Goal: Task Accomplishment & Management: Use online tool/utility

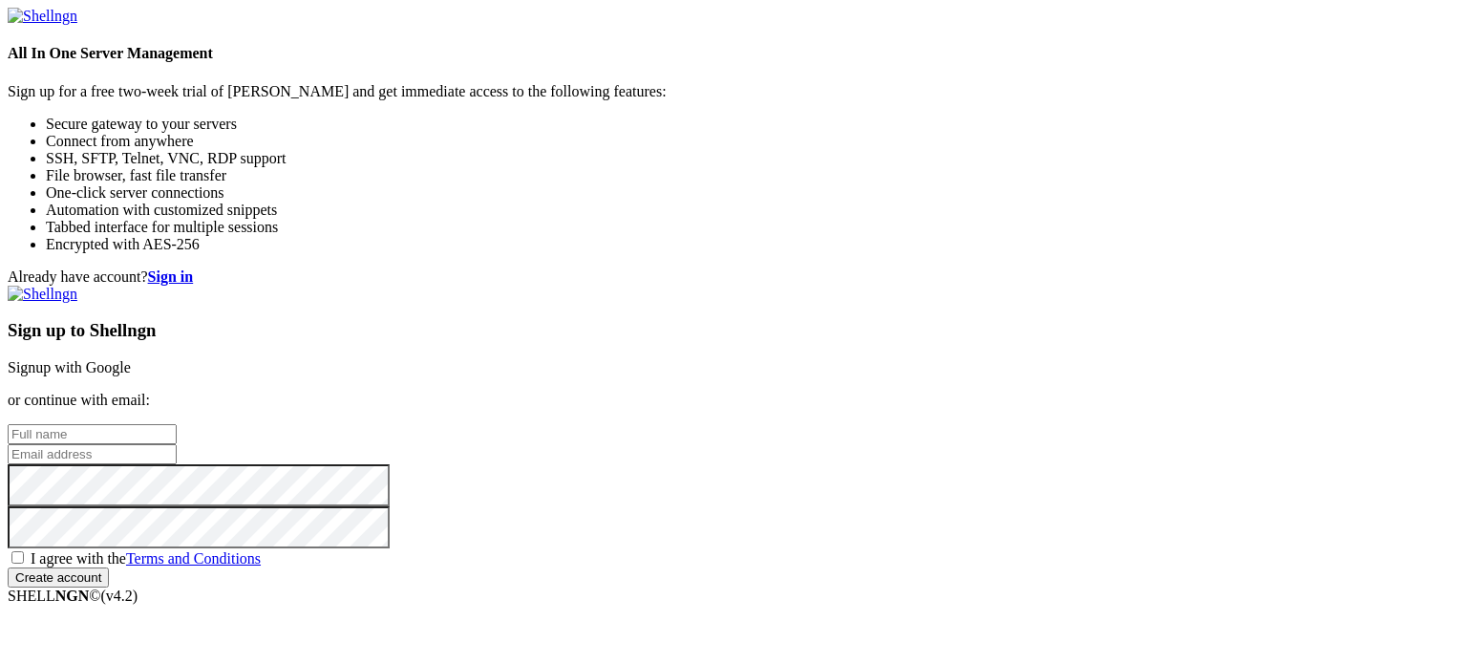
click at [131, 359] on link "Signup with Google" at bounding box center [69, 367] width 123 height 16
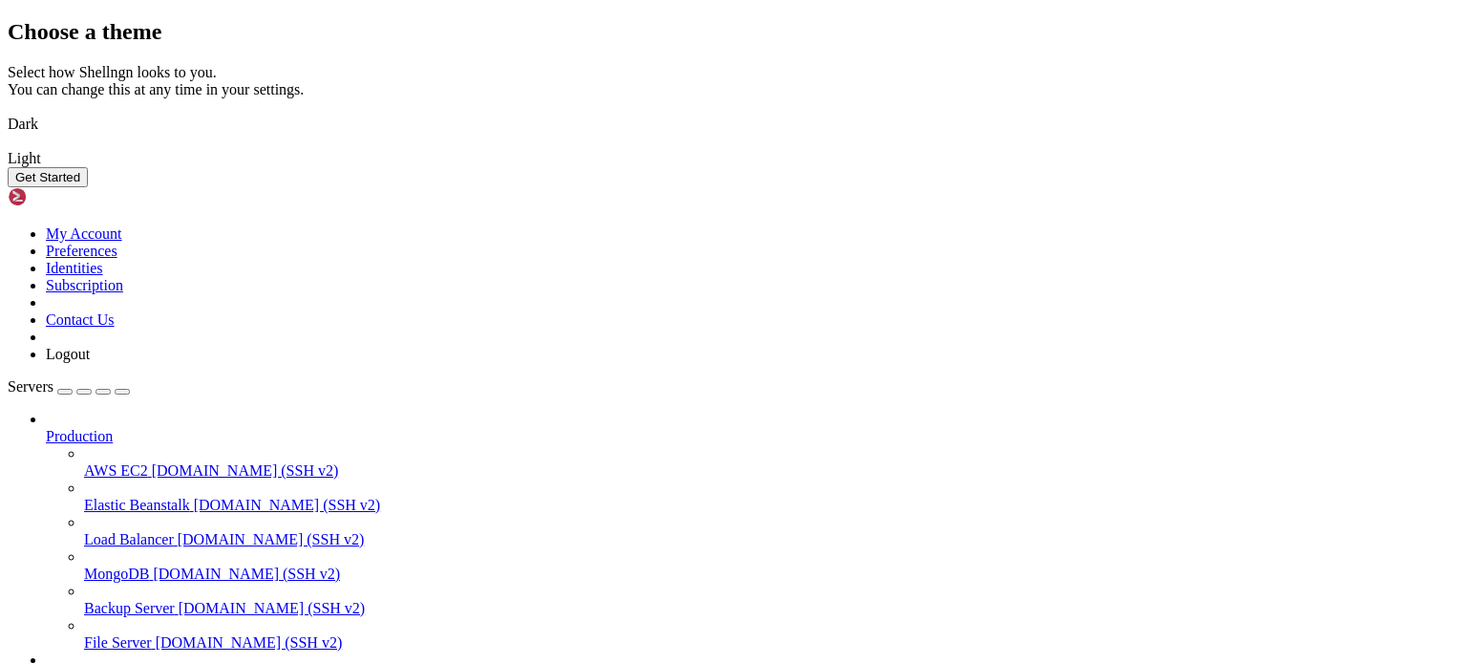
click at [88, 187] on button "Get Started" at bounding box center [48, 177] width 80 height 20
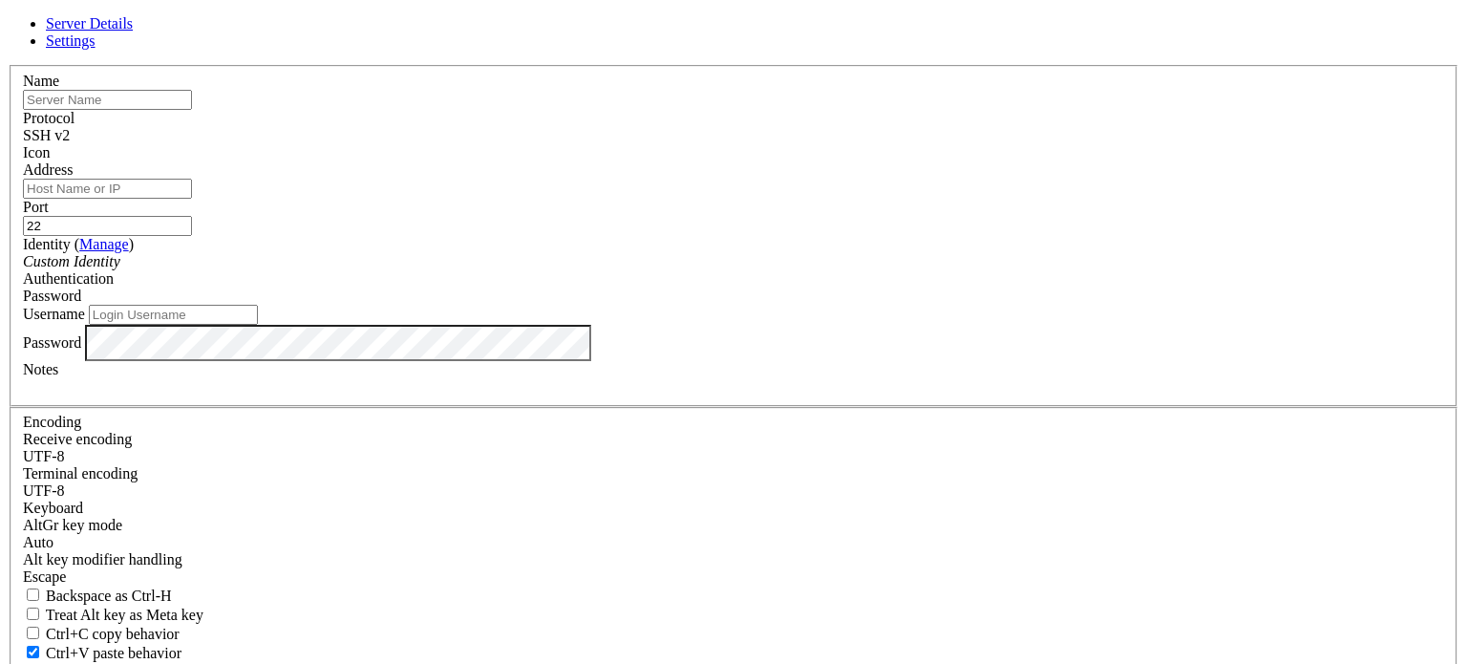
click at [192, 110] on input "text" at bounding box center [107, 100] width 169 height 20
paste input "[TECHNICAL_ID]"
type input "[TECHNICAL_ID]"
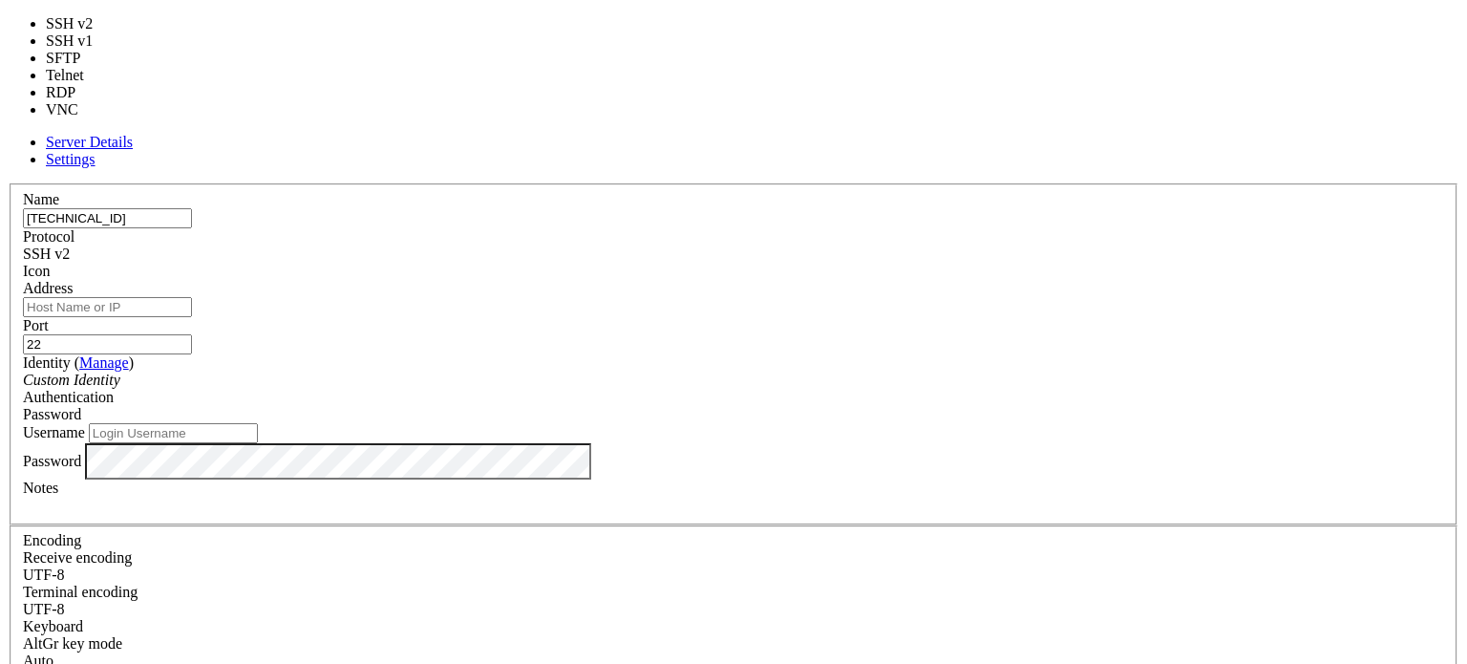
click at [870, 245] on div "SSH v2" at bounding box center [733, 253] width 1421 height 17
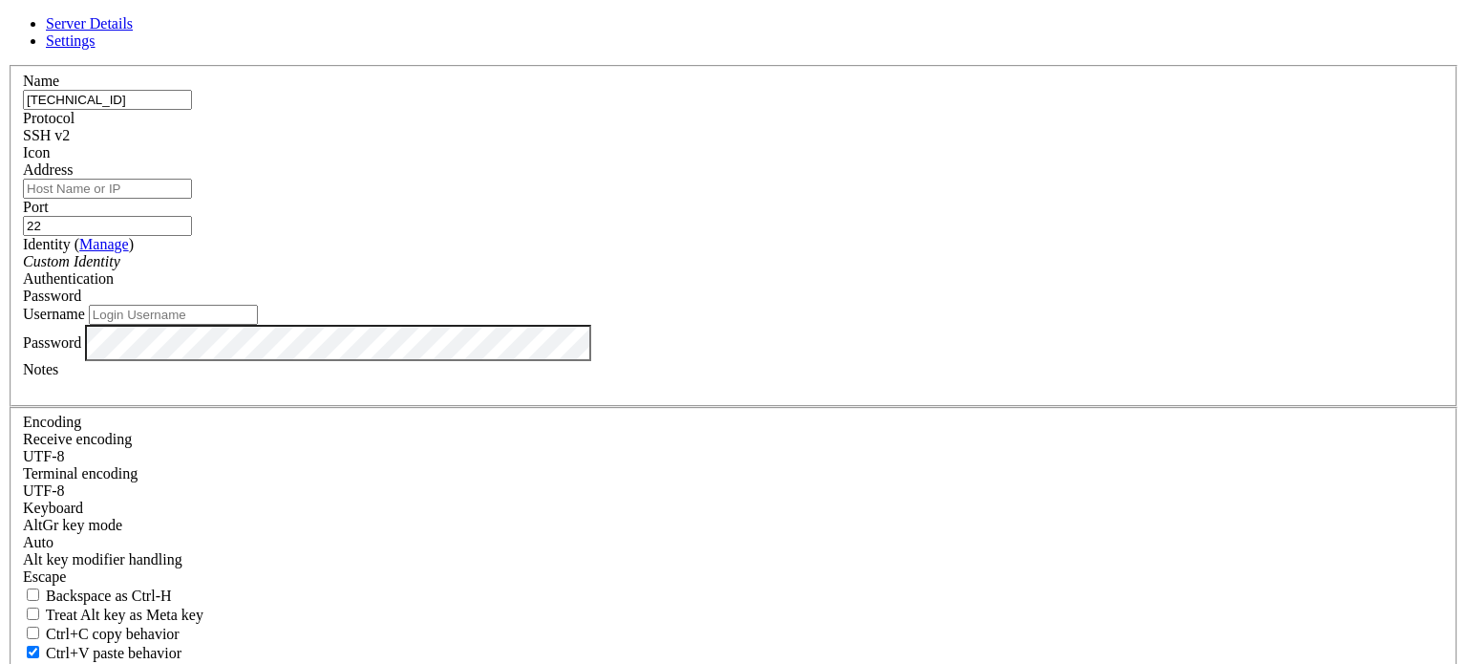
click at [800, 111] on div "Name [TECHNICAL_ID] Protocol SSH v2 Icon Address Port 22 ( )" at bounding box center [733, 416] width 1451 height 702
click at [192, 199] on input "Address" at bounding box center [107, 189] width 169 height 20
drag, startPoint x: 586, startPoint y: 156, endPoint x: 463, endPoint y: 155, distance: 123.2
click at [463, 155] on div "Name [TECHNICAL_ID] Protocol SSH v2 Icon Address Port 22 ( )" at bounding box center [733, 416] width 1451 height 702
click at [192, 199] on input "Address" at bounding box center [107, 189] width 169 height 20
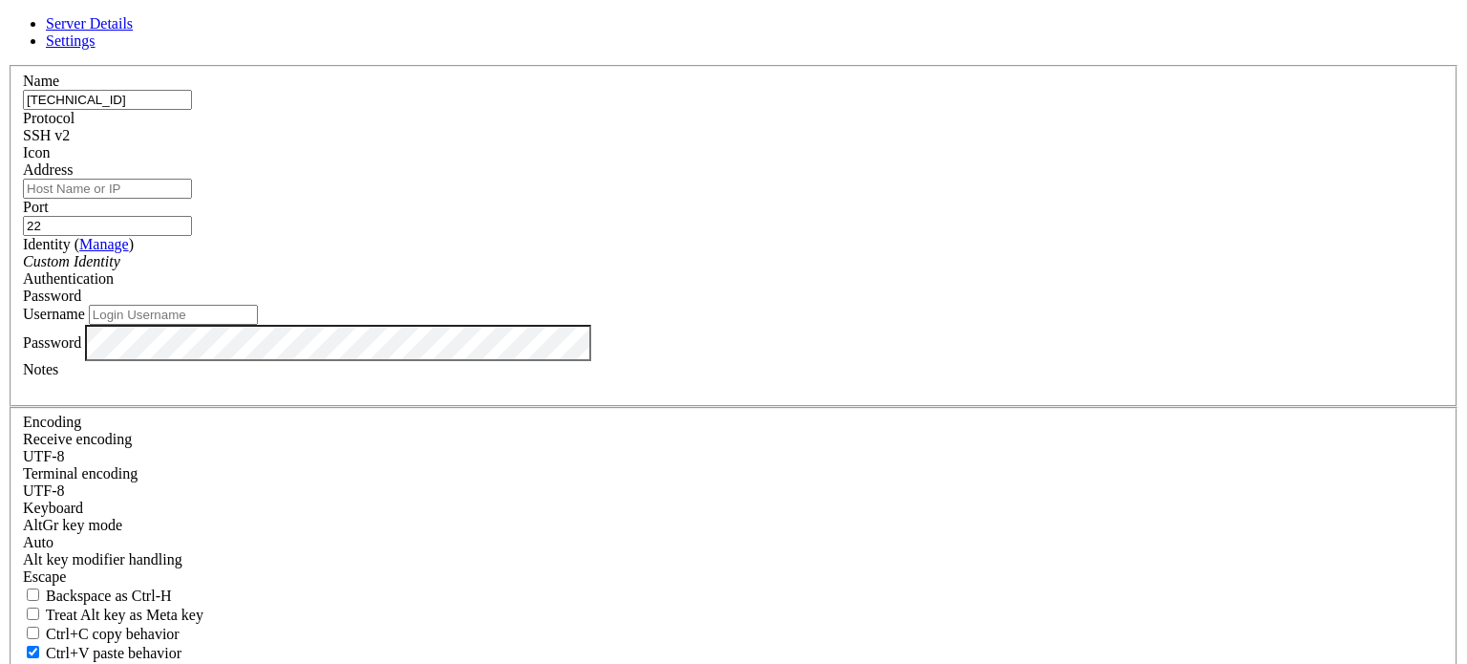
paste input "[TECHNICAL_ID]"
type input "[TECHNICAL_ID]"
drag, startPoint x: 575, startPoint y: 155, endPoint x: 465, endPoint y: 153, distance: 109.8
click at [465, 153] on div "Name [TECHNICAL_ID] Protocol SSH v2 Icon Address [TECHNICAL_ID] ( Manage )" at bounding box center [733, 416] width 1451 height 702
click at [192, 110] on input "text" at bounding box center [107, 100] width 169 height 20
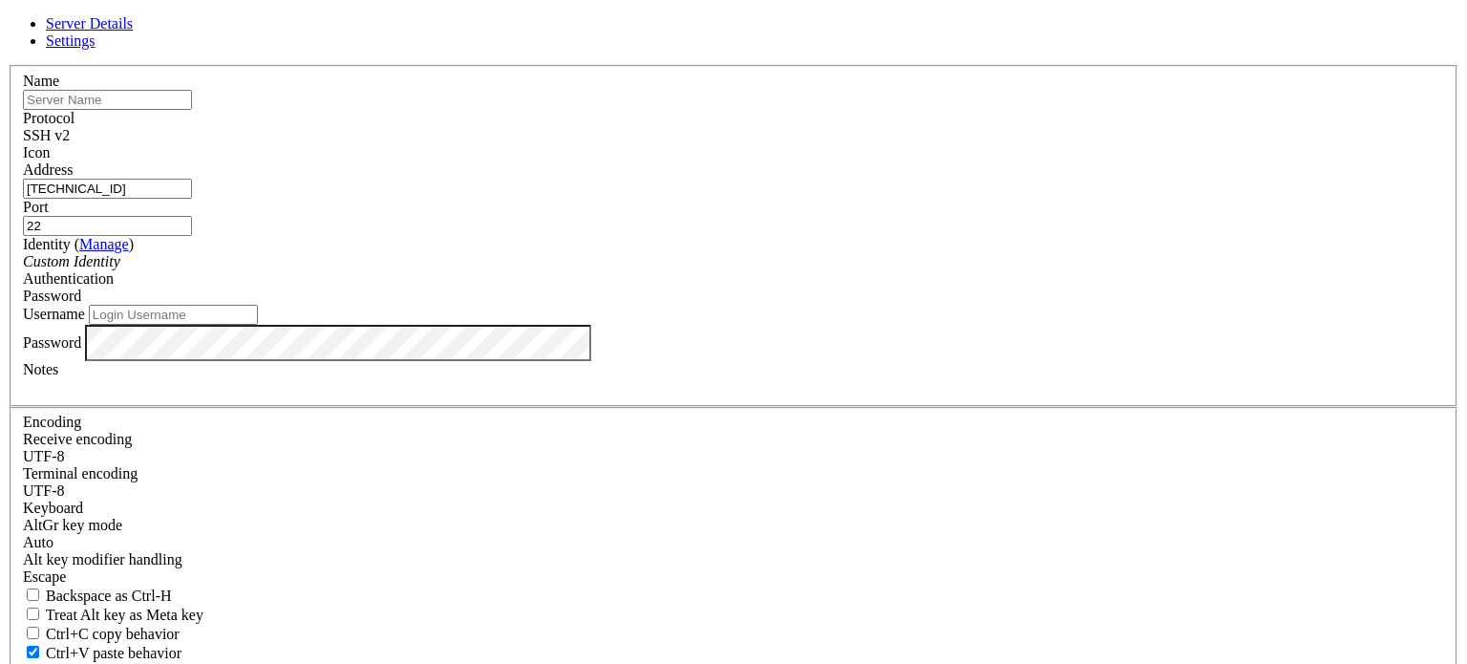
click at [59, 89] on label "Name" at bounding box center [41, 81] width 36 height 16
click at [192, 110] on input "text" at bounding box center [107, 100] width 169 height 20
click at [59, 89] on label "Name" at bounding box center [41, 81] width 36 height 16
click at [192, 110] on input "text" at bounding box center [107, 100] width 169 height 20
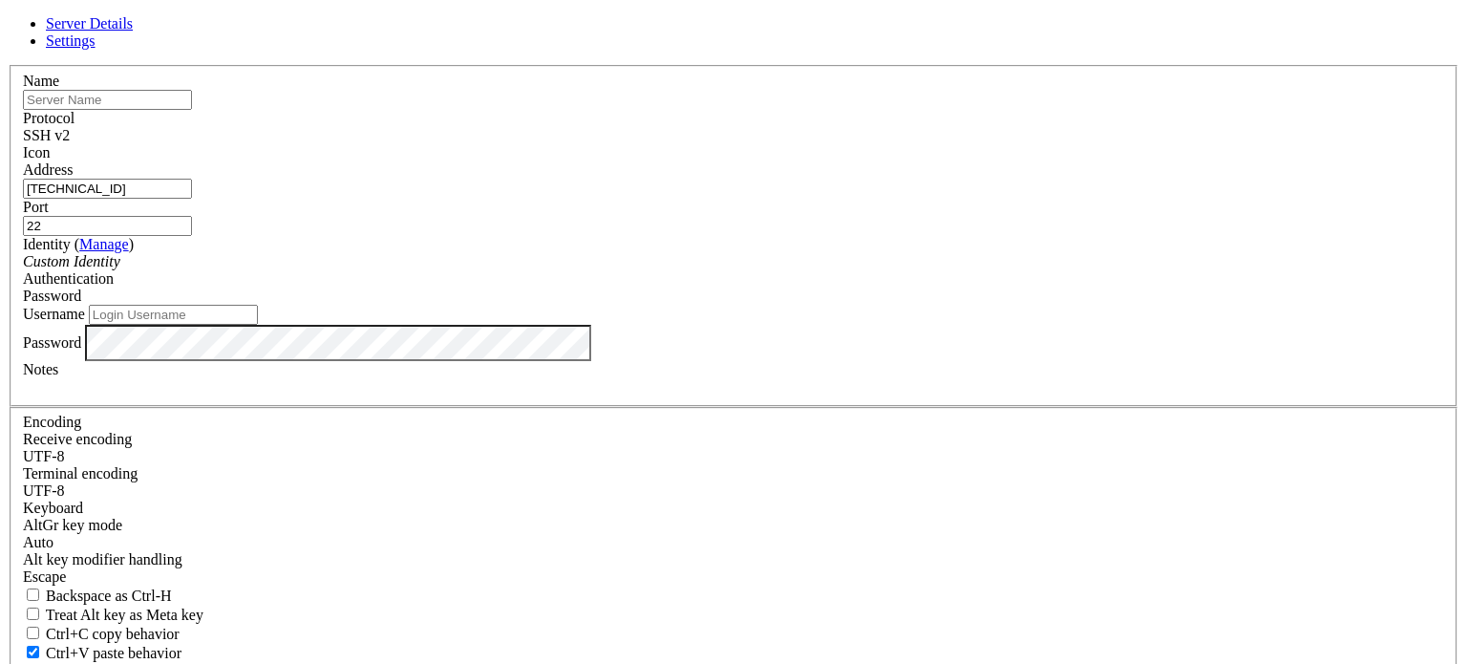
type input "s"
type input "Servermoodlebeyondai"
click at [59, 89] on label "Name" at bounding box center [41, 81] width 36 height 16
click at [598, 270] on div "Custom Identity" at bounding box center [733, 261] width 1421 height 17
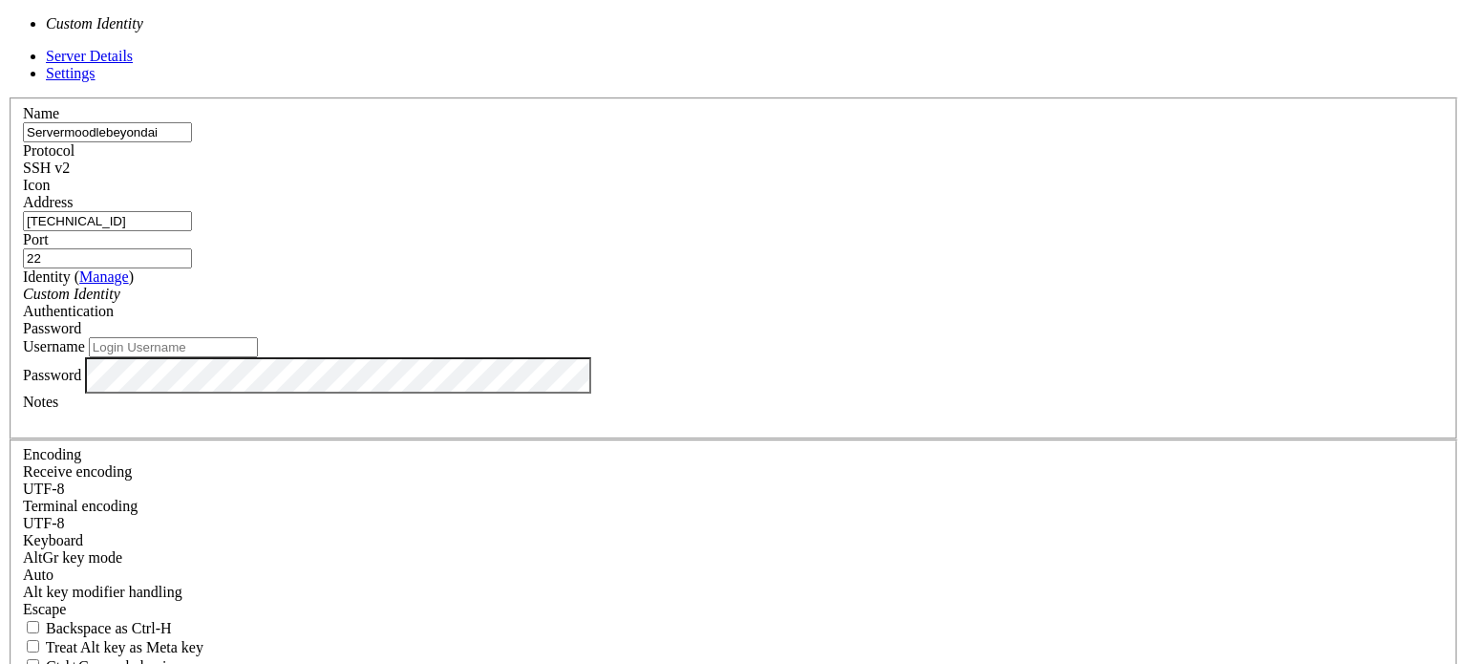
click at [593, 300] on div "Custom Identity" at bounding box center [733, 293] width 1421 height 17
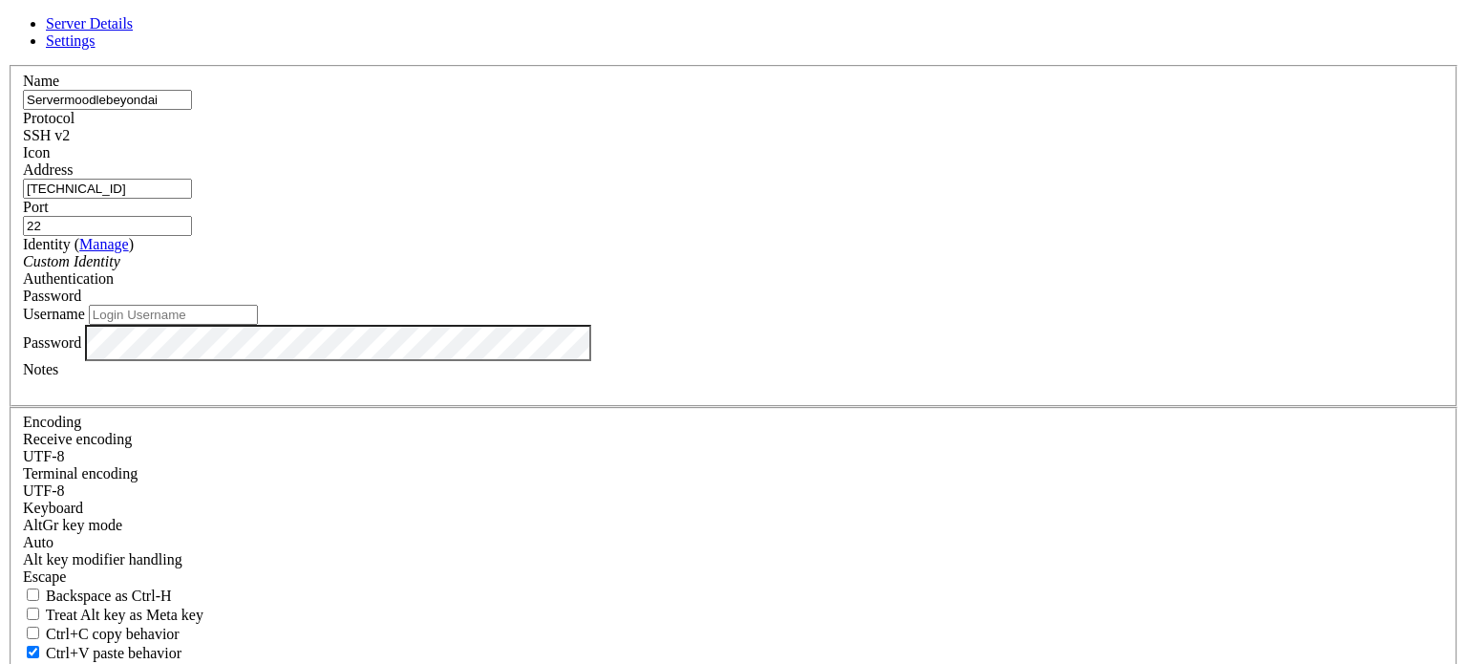
click at [258, 325] on input "Username" at bounding box center [173, 315] width 169 height 20
paste input "master_dsgfngcnjx"
type input "master_dsgfngcnjx"
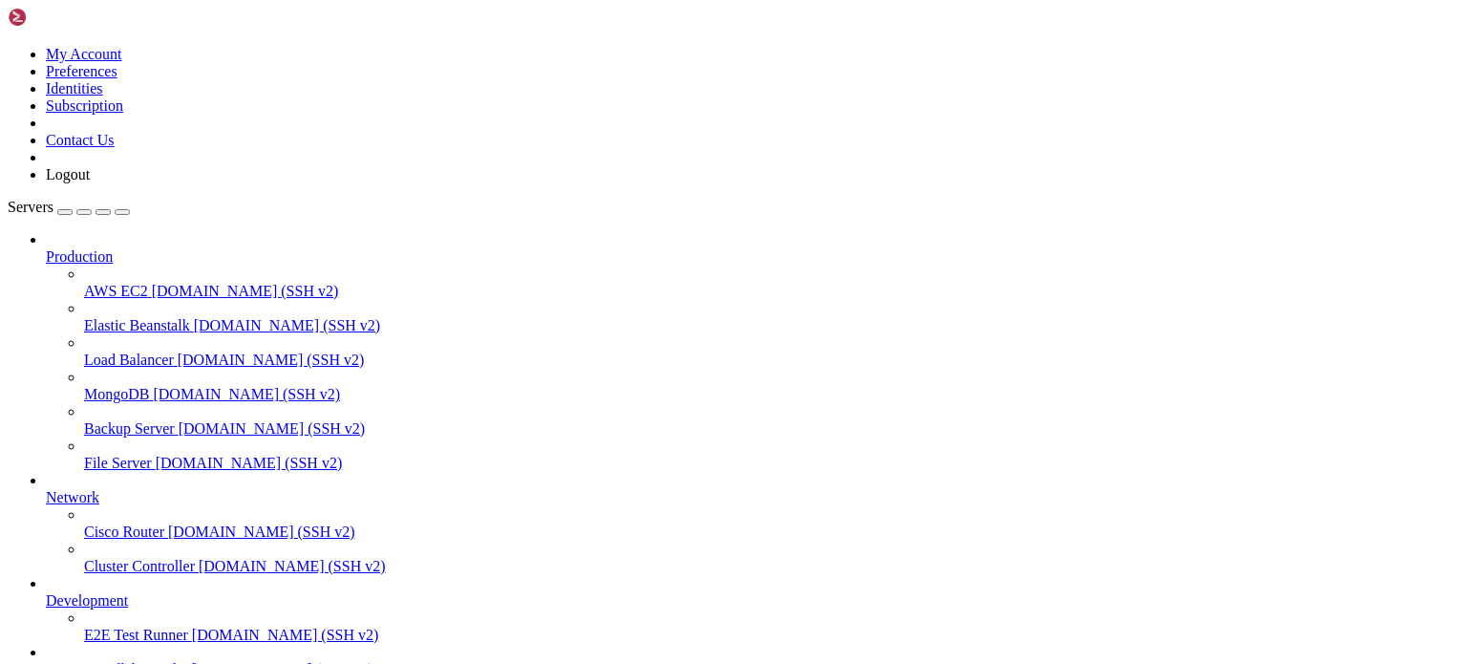
scroll to position [106, 0]
click at [111, 661] on span "Servermoodlebeyondai" at bounding box center [116, 669] width 141 height 16
click at [46, 661] on icon at bounding box center [46, 661] width 0 height 0
click at [57, 661] on link "Servermoodlebeyondai [TECHNICAL_ID] (SSH v2)" at bounding box center [752, 669] width 1413 height 17
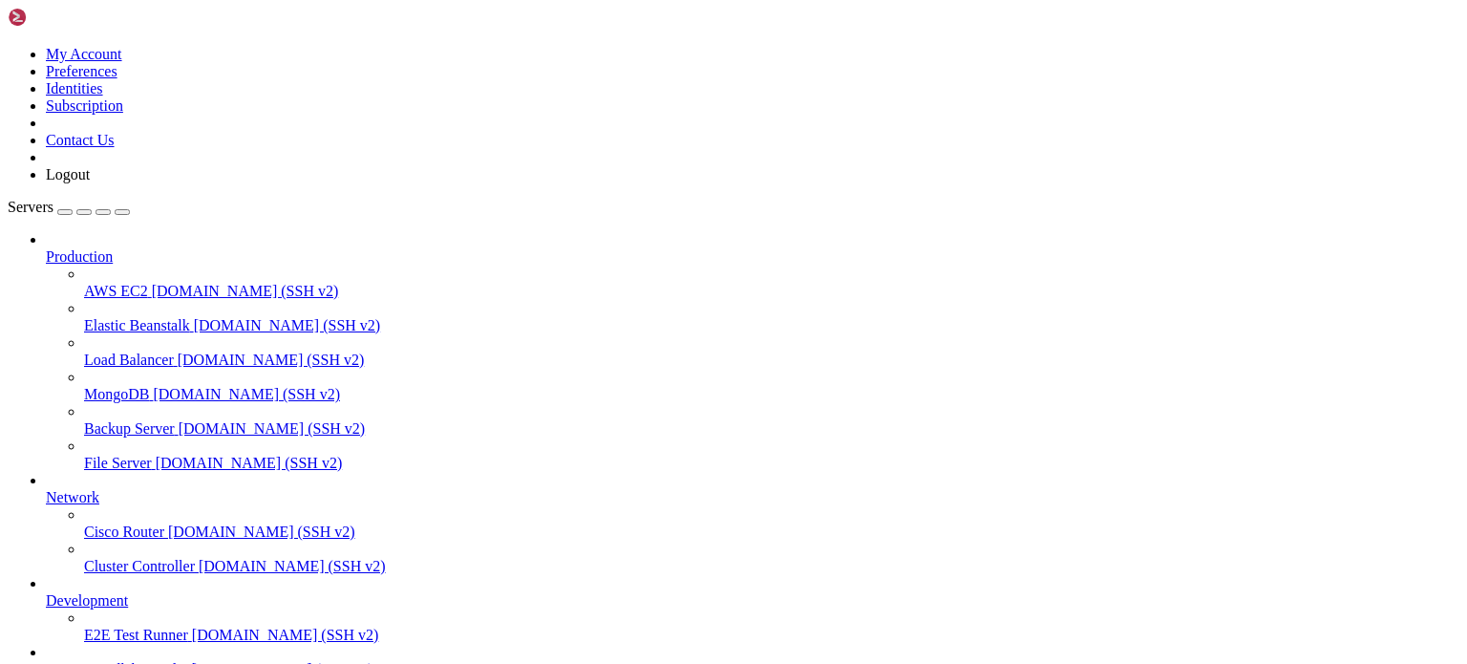
scroll to position [0, 0]
click at [37, 199] on span "Servers" at bounding box center [31, 207] width 46 height 16
click at [79, 18] on img at bounding box center [63, 17] width 110 height 19
click at [90, 455] on span "File Server" at bounding box center [118, 463] width 68 height 16
click at [43, 199] on span "Servers" at bounding box center [31, 207] width 46 height 16
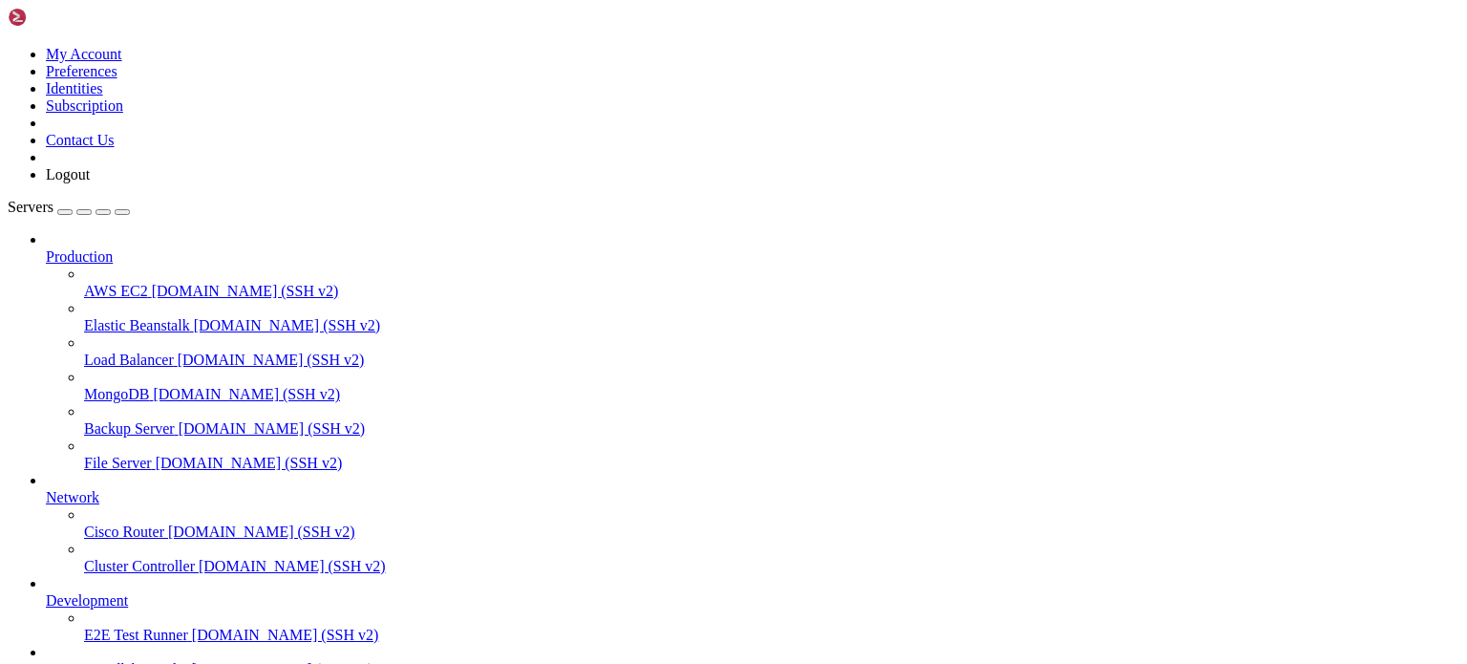
click at [43, 199] on span "Servers" at bounding box center [31, 207] width 46 height 16
click at [35, 11] on img at bounding box center [63, 17] width 110 height 19
click at [96, 248] on span "Production" at bounding box center [79, 256] width 67 height 16
click at [45, 199] on span "Servers" at bounding box center [31, 207] width 46 height 16
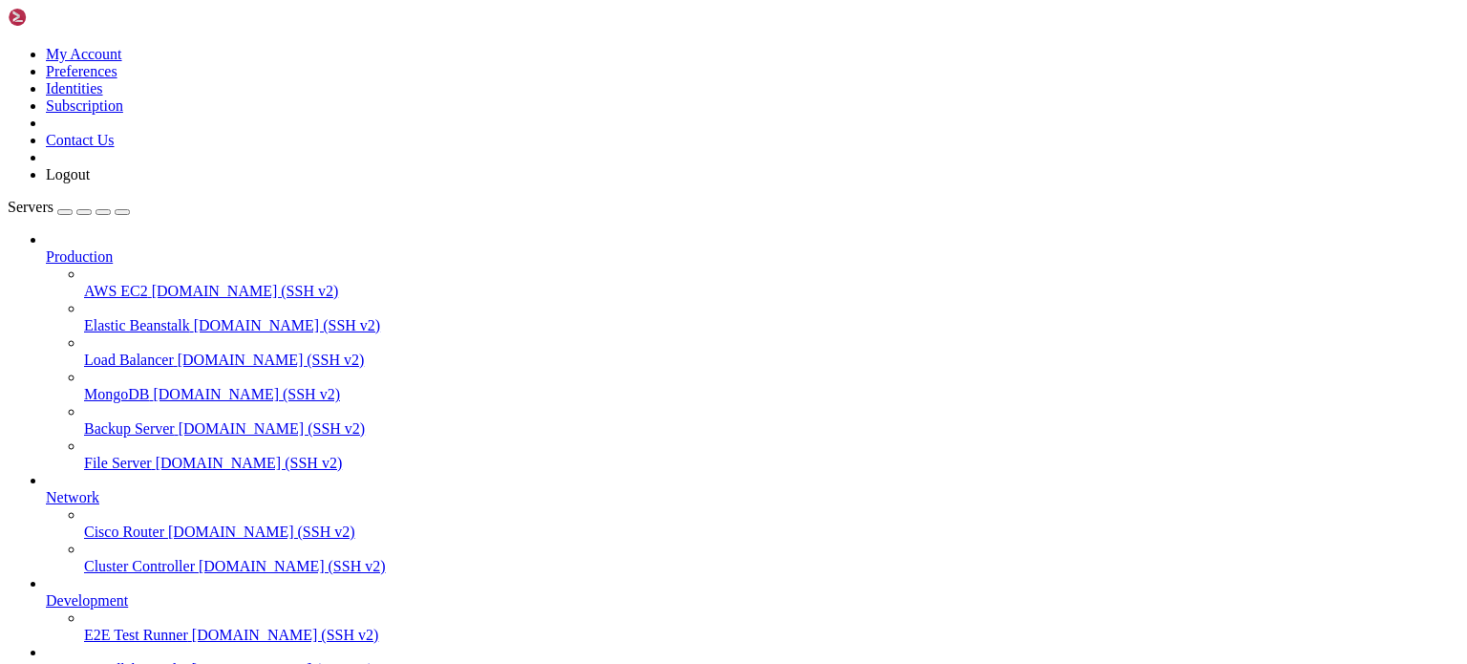
click at [45, 199] on span "Servers" at bounding box center [31, 207] width 46 height 16
click at [65, 212] on div "button" at bounding box center [65, 212] width 0 height 0
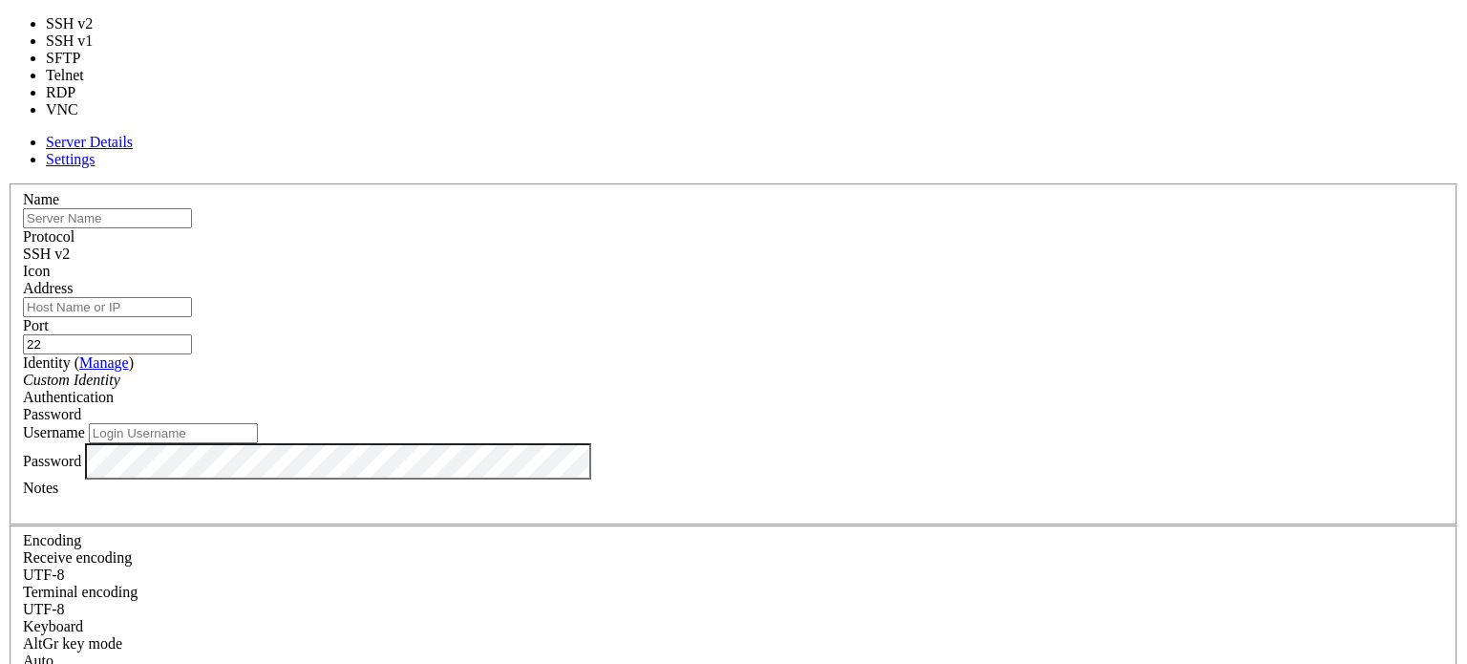
click at [867, 245] on div "SSH v2" at bounding box center [733, 253] width 1421 height 17
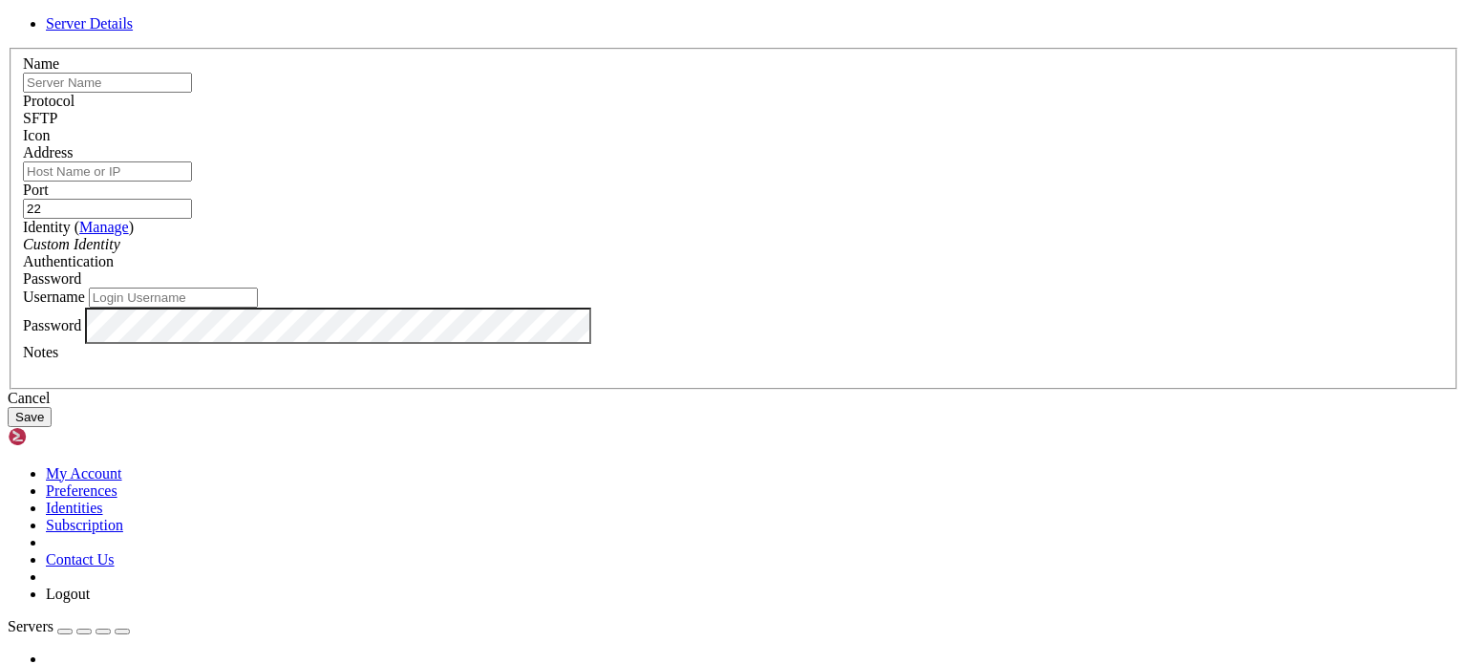
click at [192, 181] on input "Address" at bounding box center [107, 171] width 169 height 20
paste input "[TECHNICAL_ID]"
type input "[TECHNICAL_ID]"
click at [192, 93] on input "text" at bounding box center [107, 83] width 169 height 20
click at [192, 93] on input "Servermoodlebeyondai" at bounding box center [107, 83] width 169 height 20
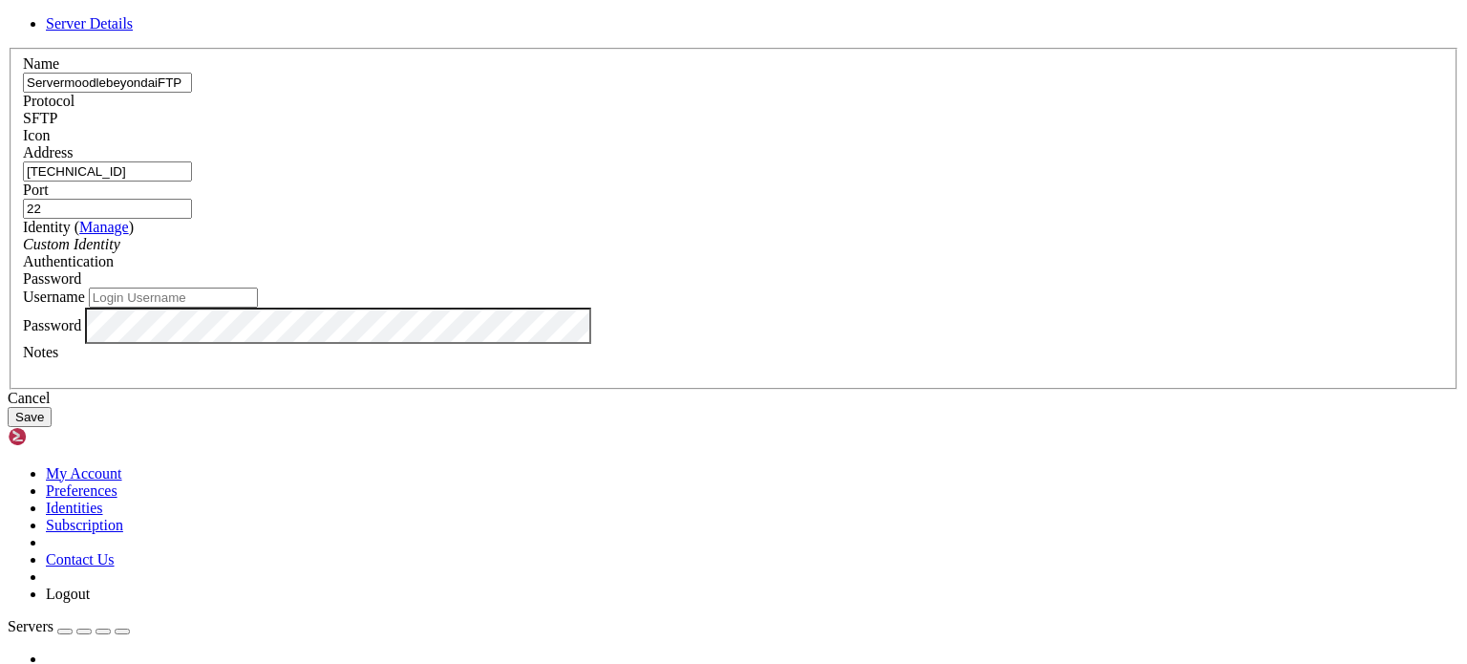
type input "ServermoodlebeyondaiFTP"
click at [258, 307] on input "Username" at bounding box center [173, 297] width 169 height 20
paste input "master_dsgfngcnjx"
type input "master_dsgfngcnjx"
click at [52, 427] on button "Save" at bounding box center [30, 417] width 44 height 20
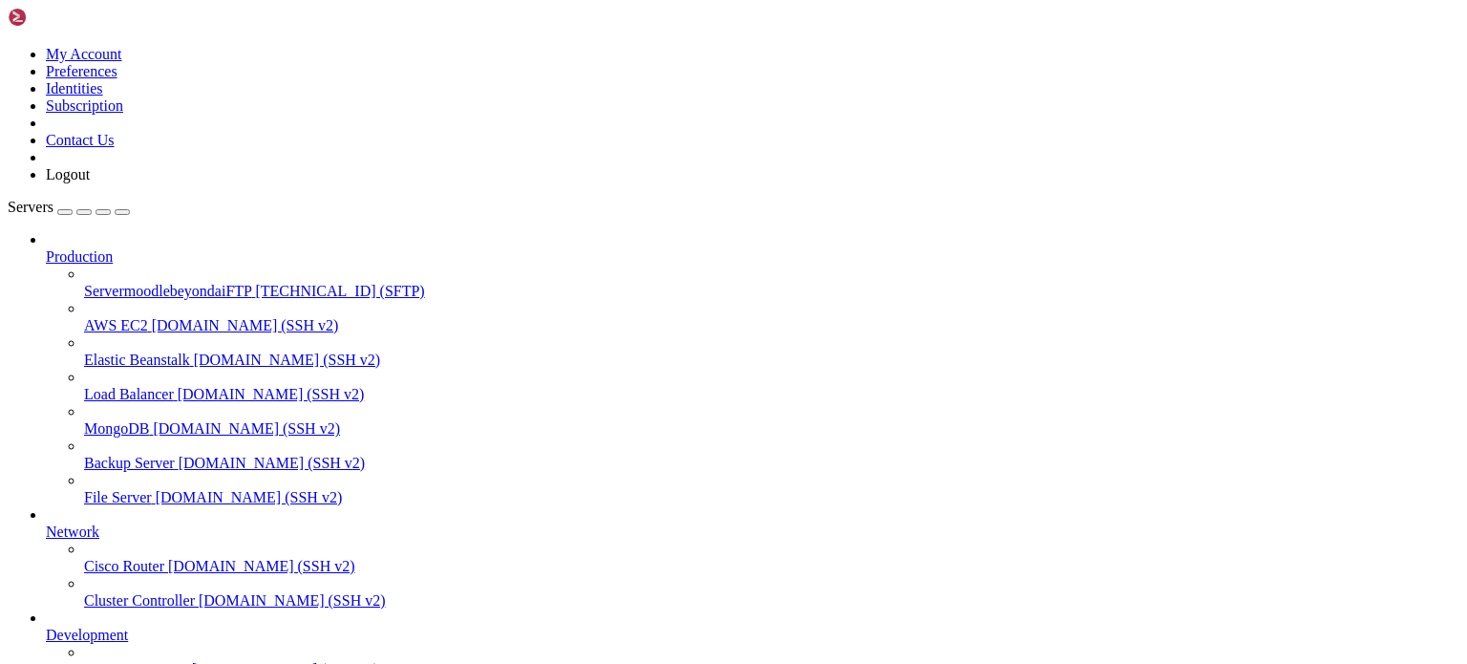
click at [115, 283] on span "ServermoodlebeyondaiFTP" at bounding box center [167, 291] width 167 height 16
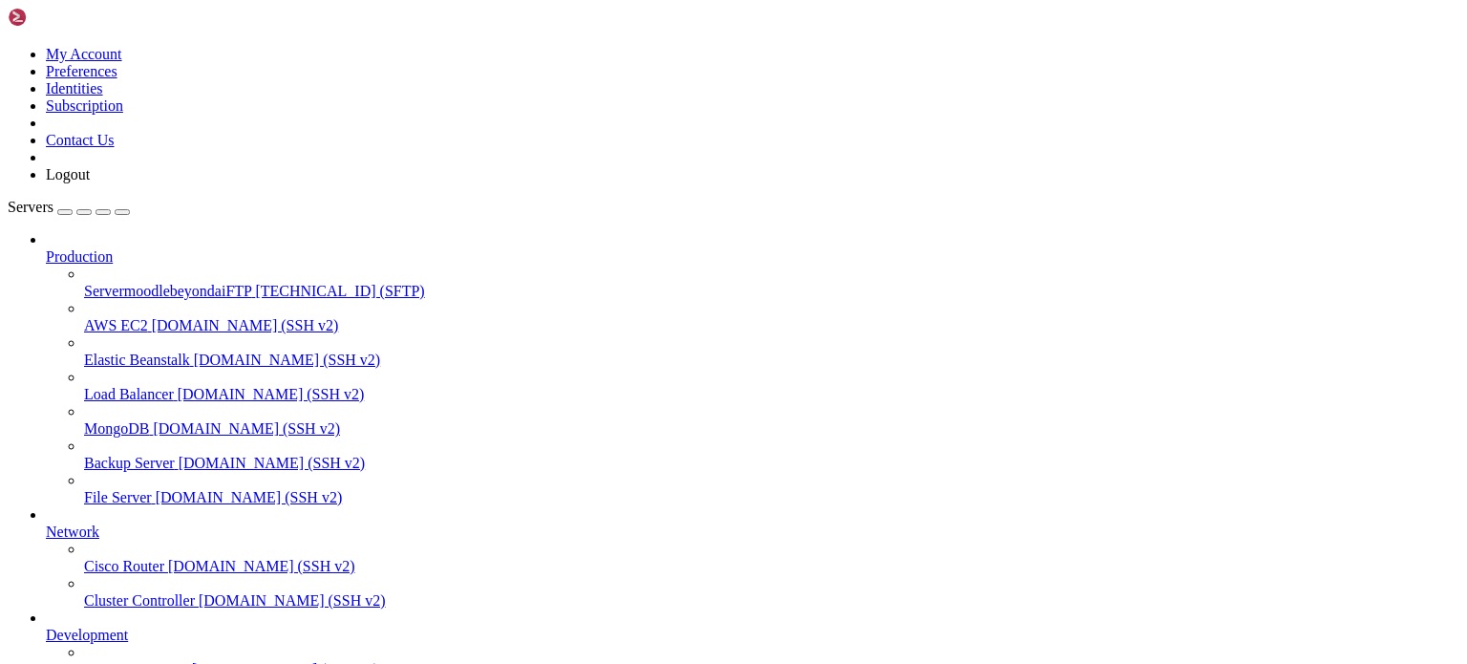
type input "/applications/ccvfrvpfgm/public_html"
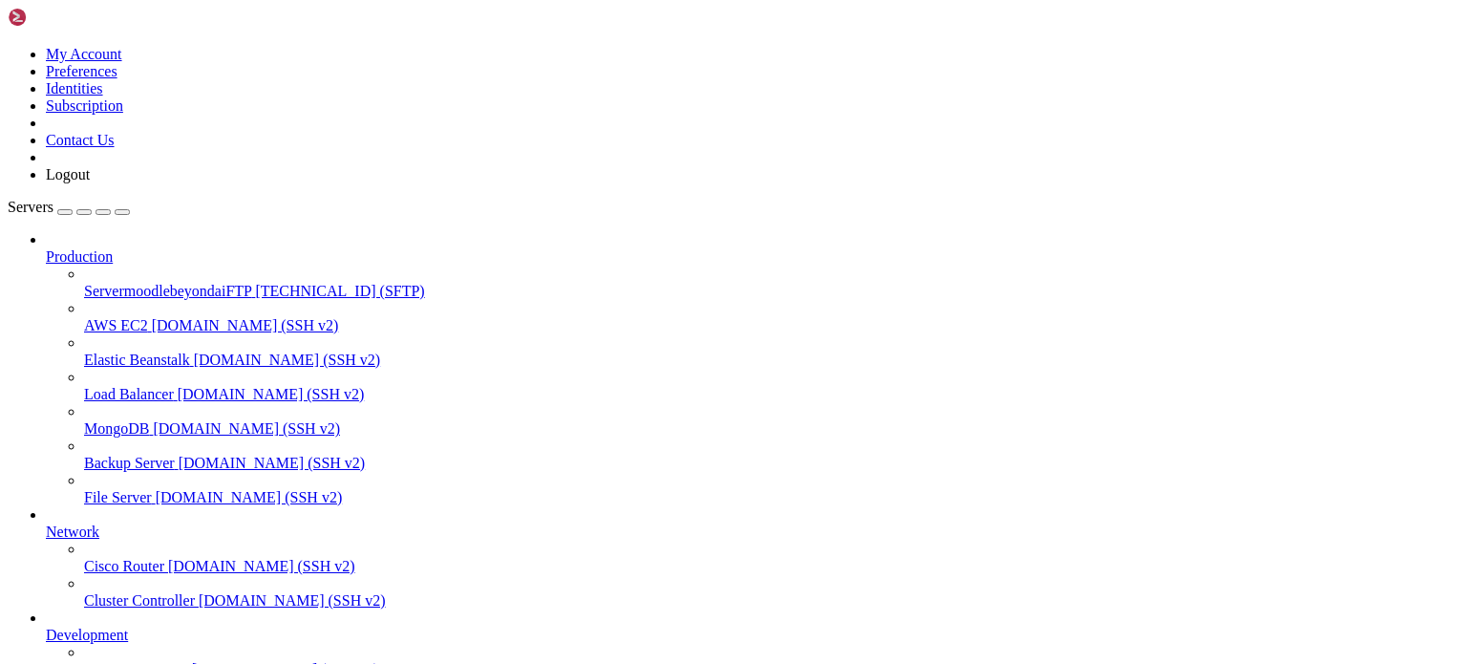
scroll to position [3628, 0]
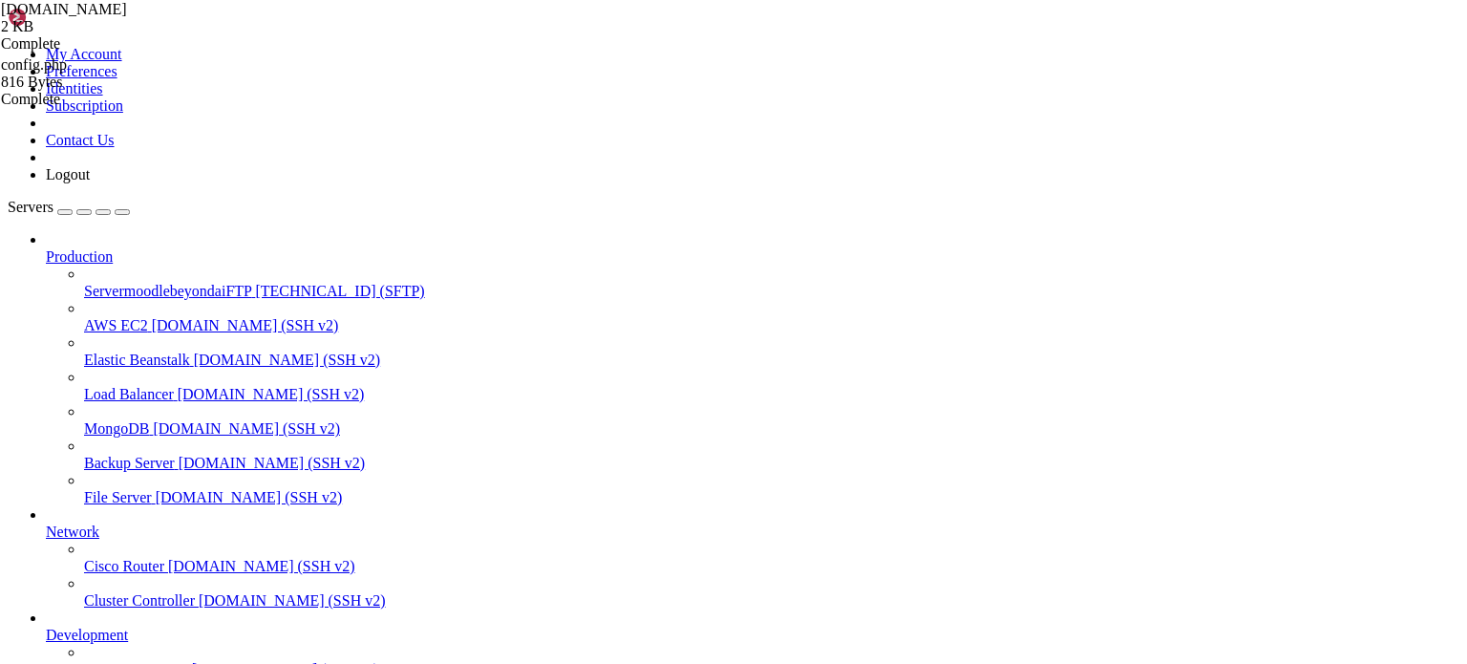
scroll to position [0, 0]
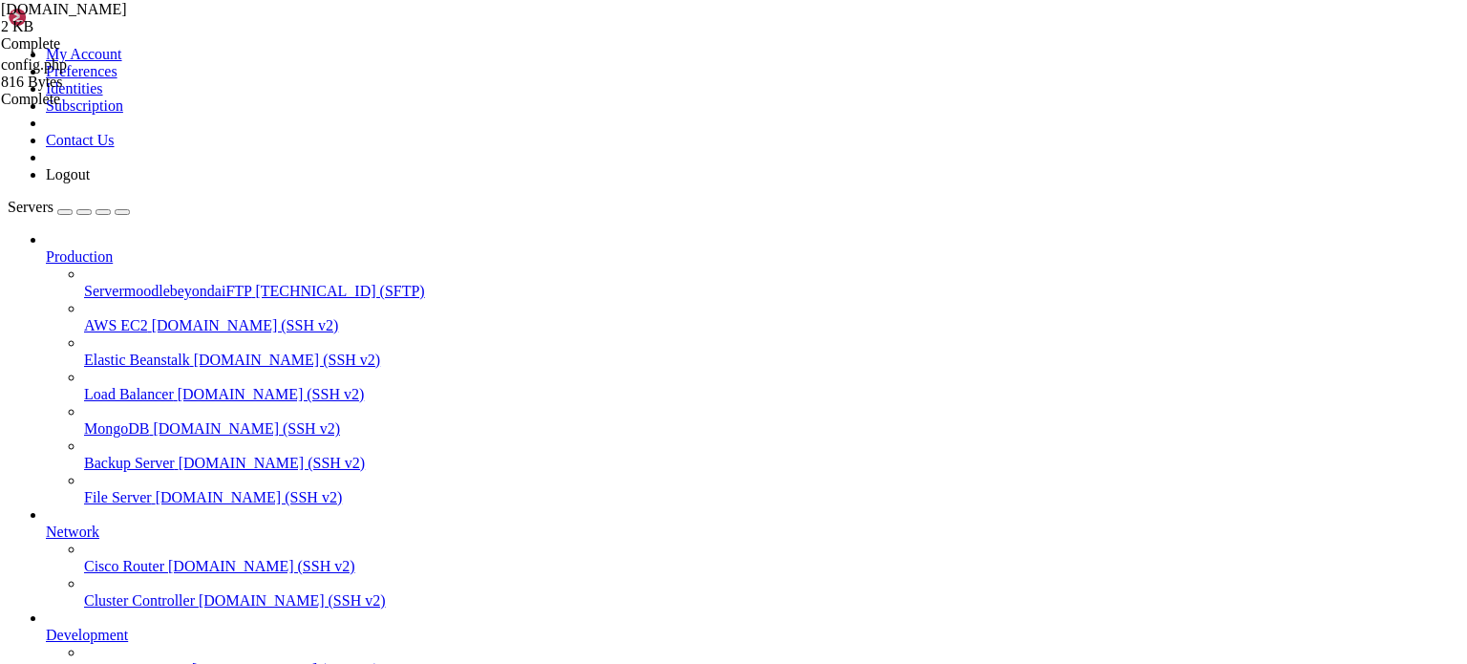
scroll to position [3856, 0]
click at [255, 283] on span "[TECHNICAL_ID] (SFTP)" at bounding box center [339, 291] width 169 height 16
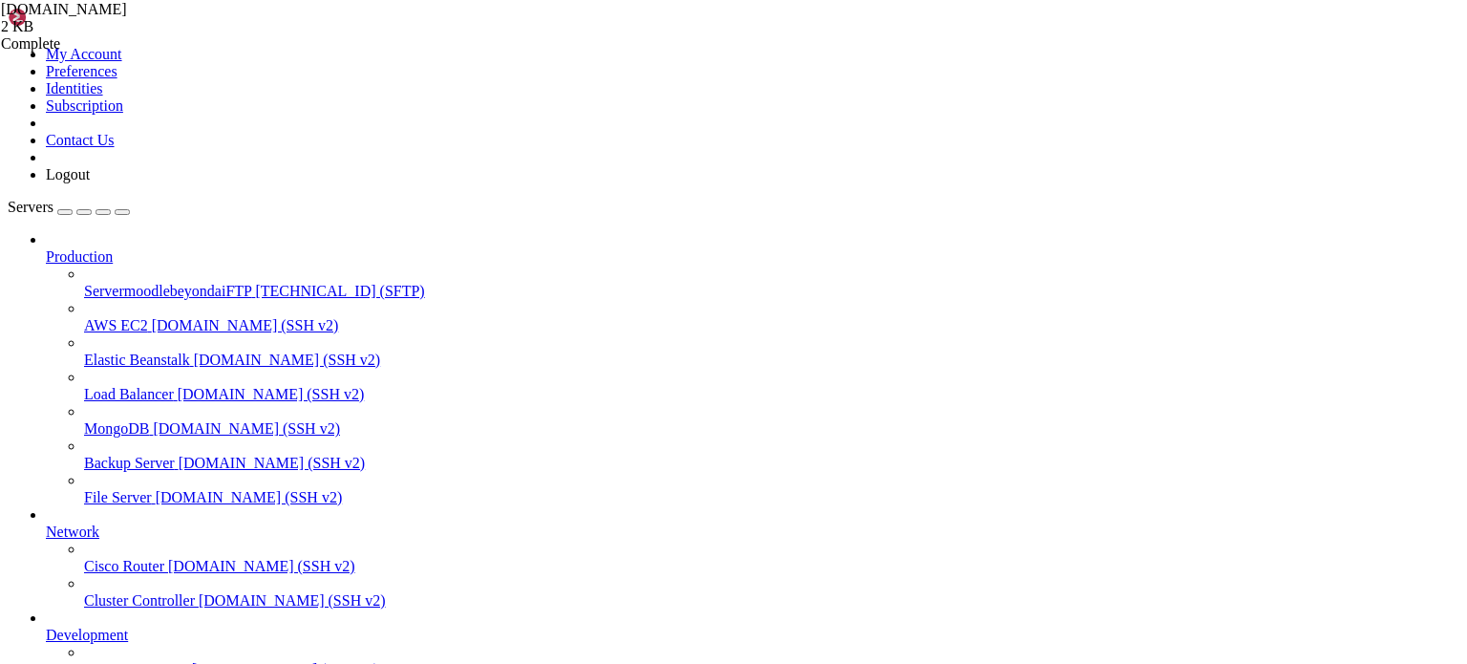
scroll to position [0, 0]
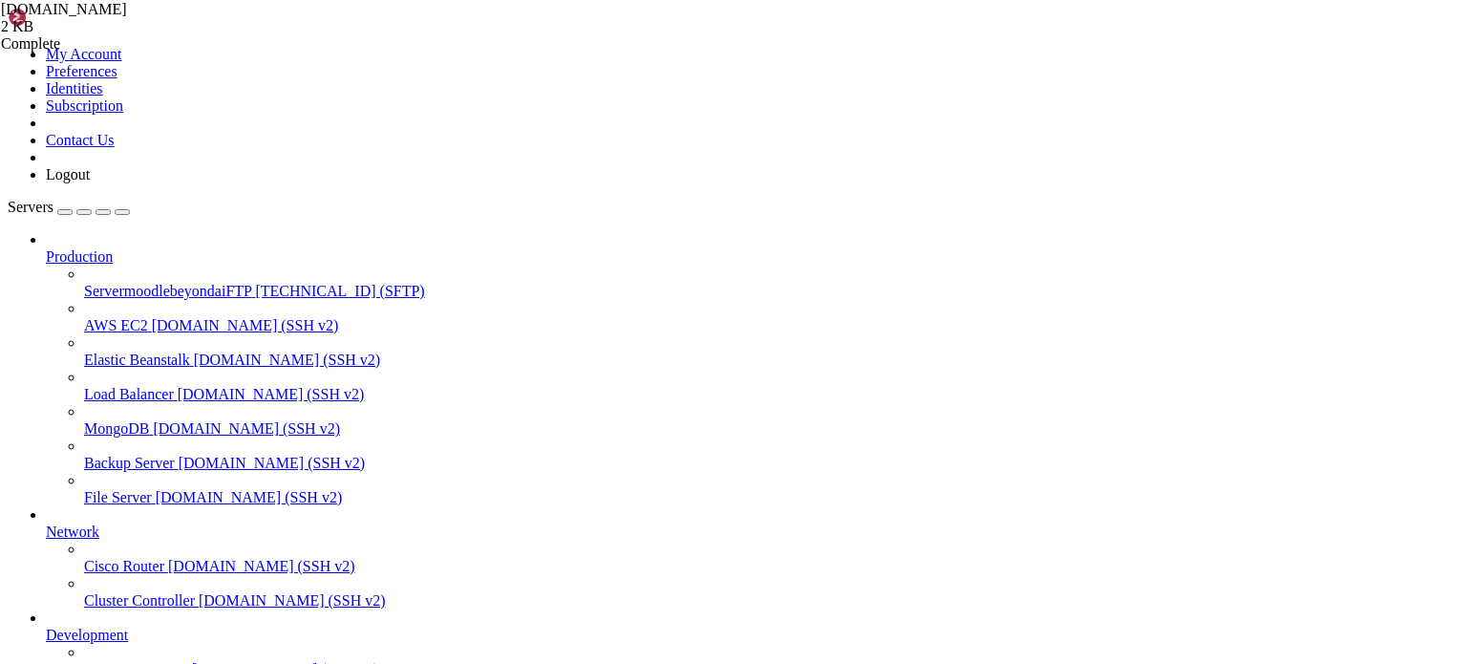
click at [290, 305] on div at bounding box center [733, 332] width 1467 height 664
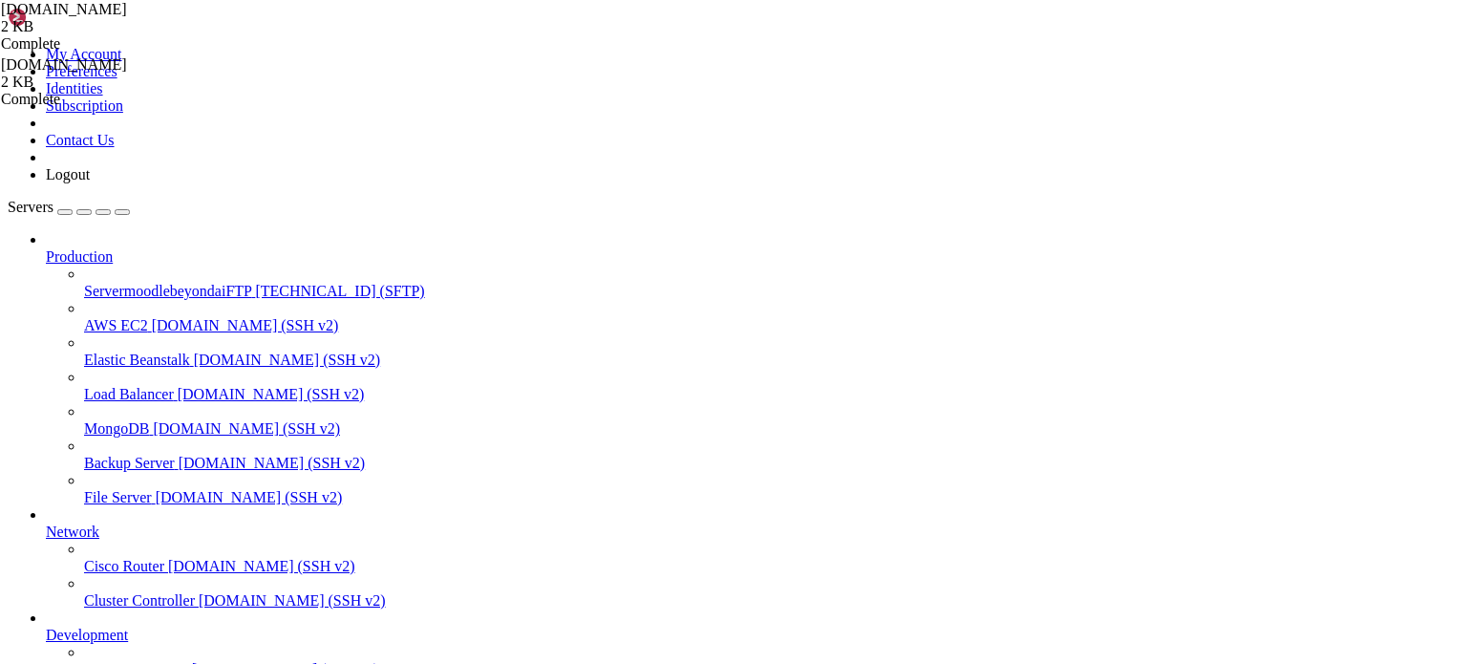
scroll to position [0, 0]
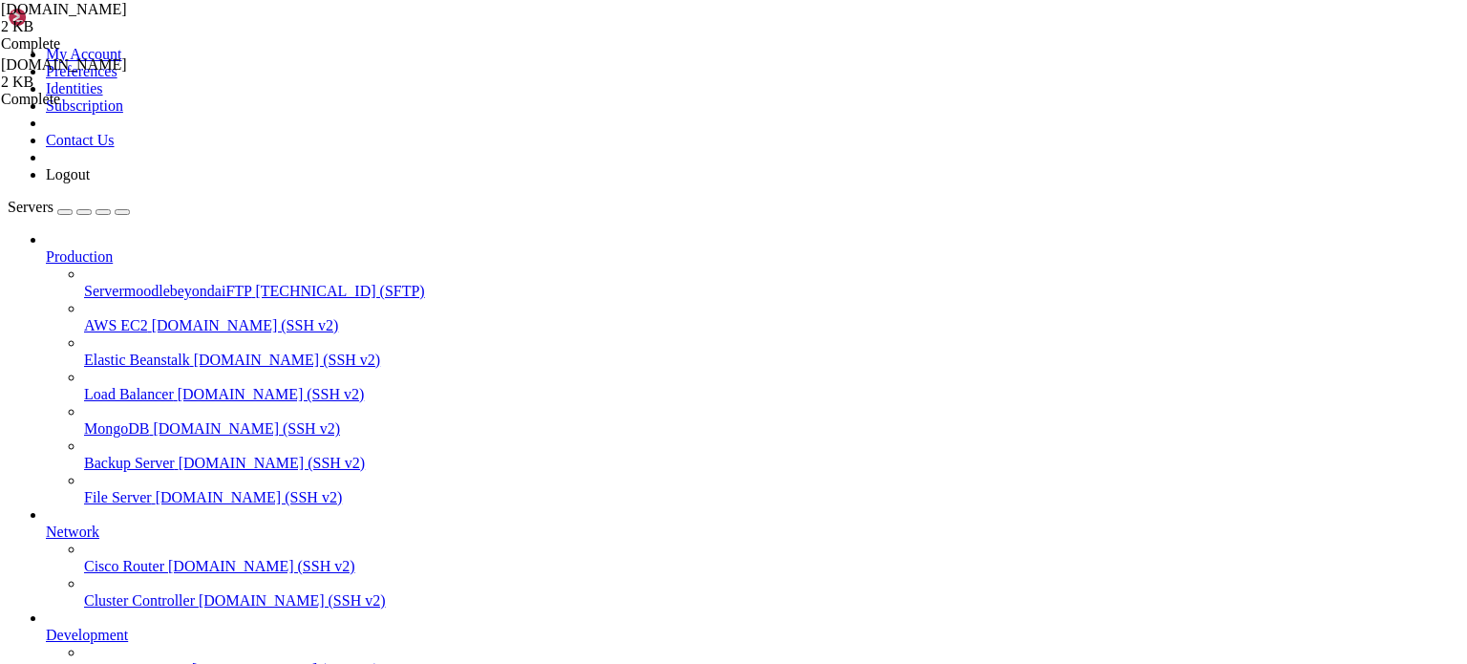
type input "/applications/ccvfrvpfgm/private_html"
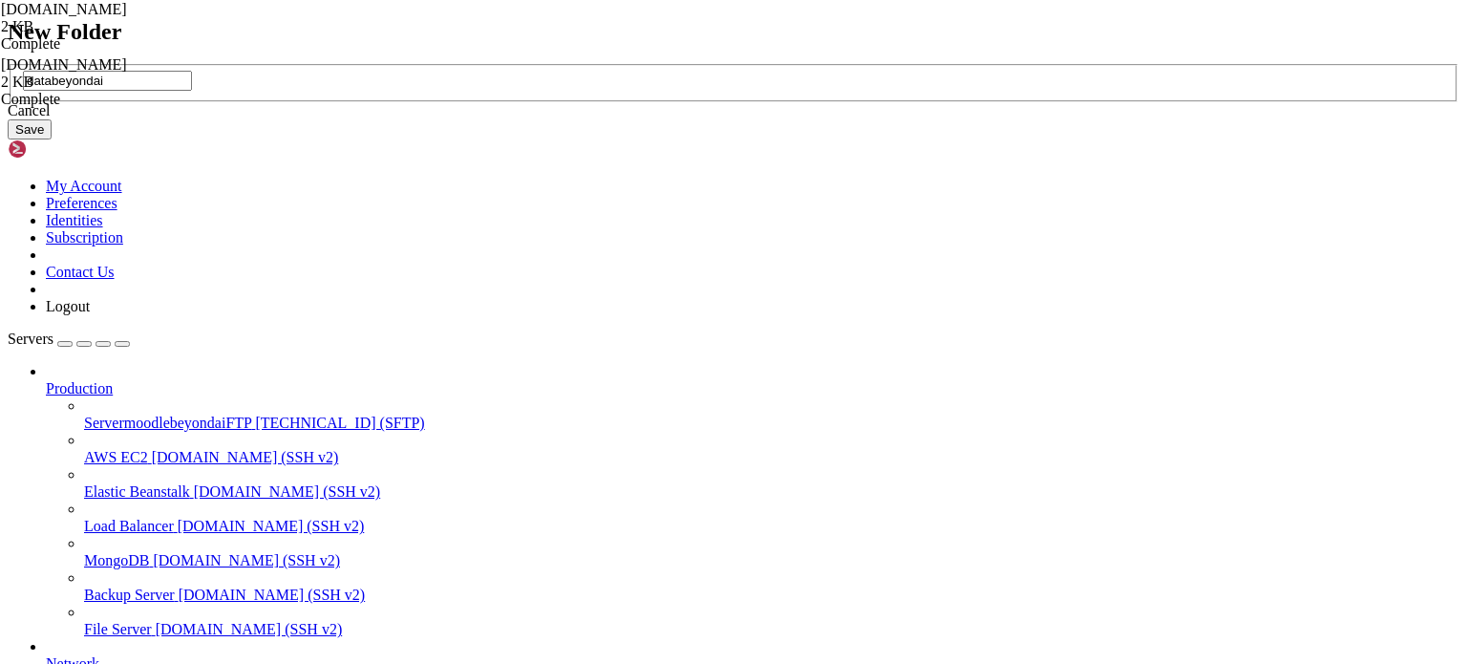
type input "databeyondai"
click at [52, 139] on button "Save" at bounding box center [30, 129] width 44 height 20
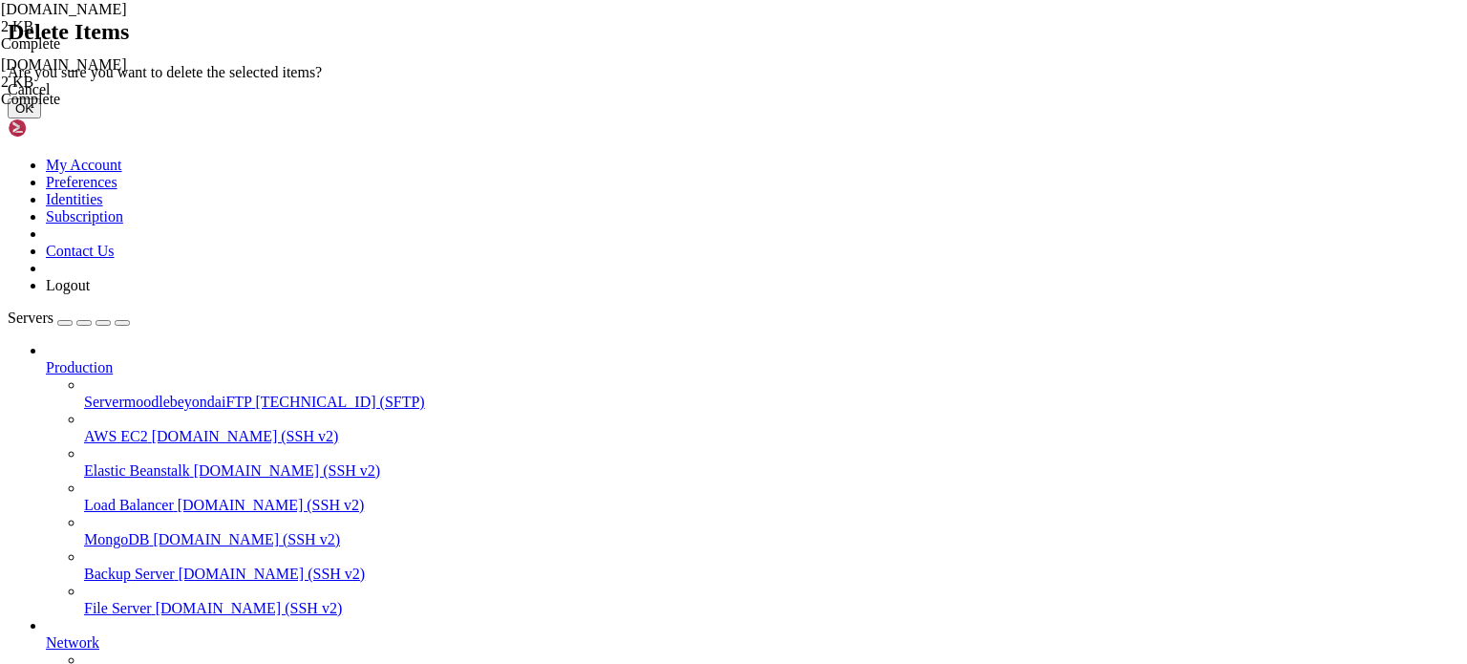
click at [41, 118] on button "OK" at bounding box center [24, 108] width 33 height 20
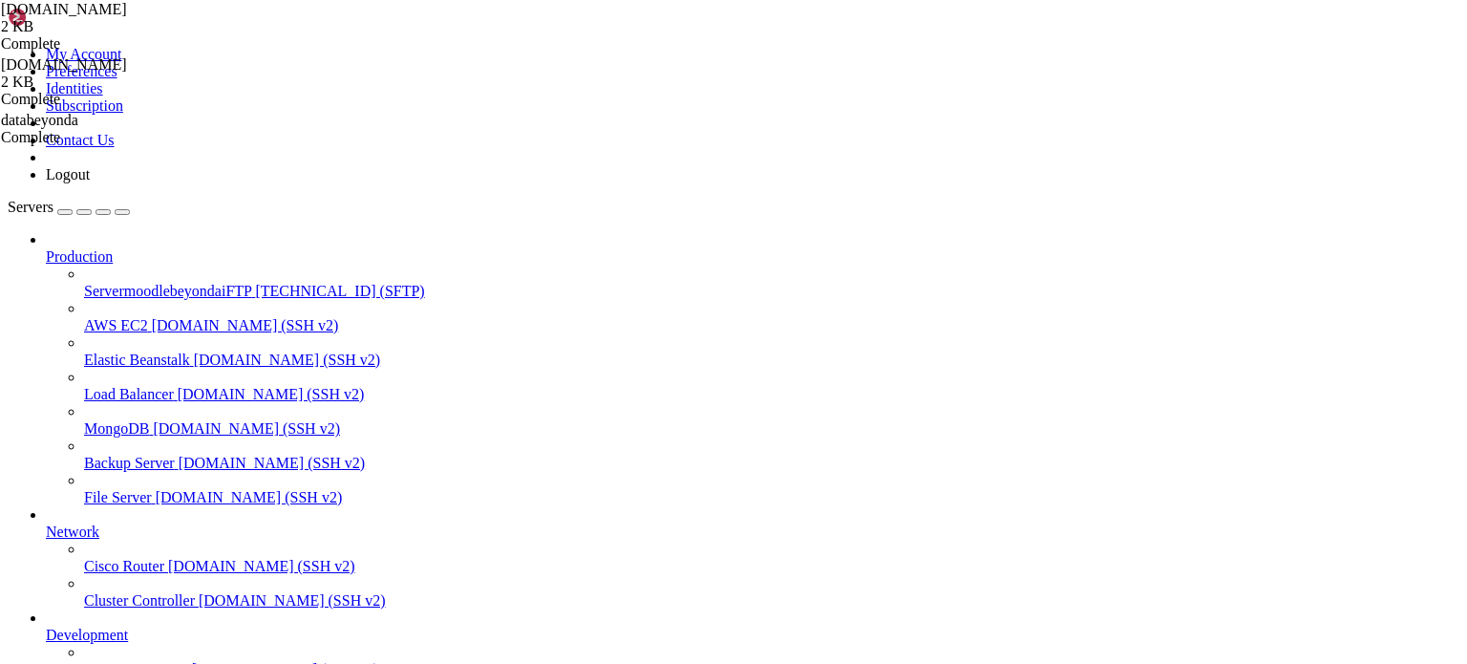
type input "/applications/ccvfrvpfgm"
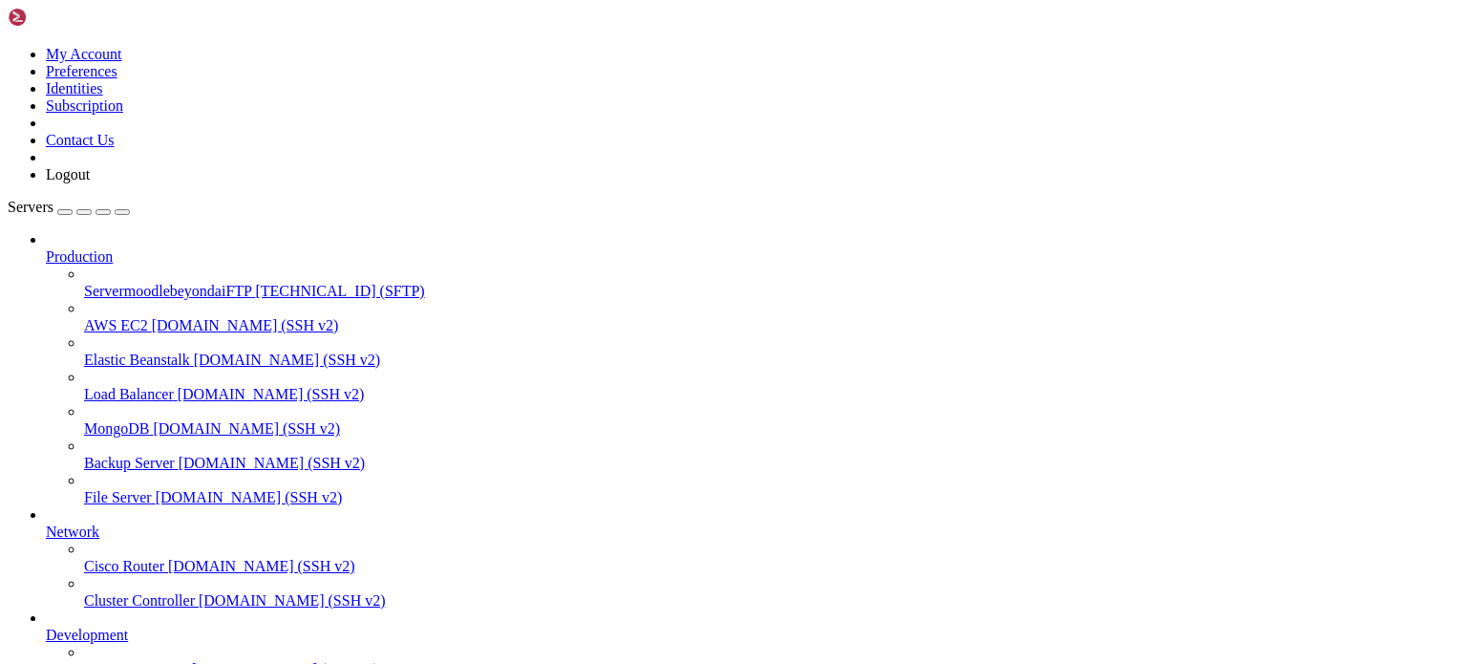
click at [127, 283] on span "ServermoodlebeyondaiFTP" at bounding box center [167, 291] width 167 height 16
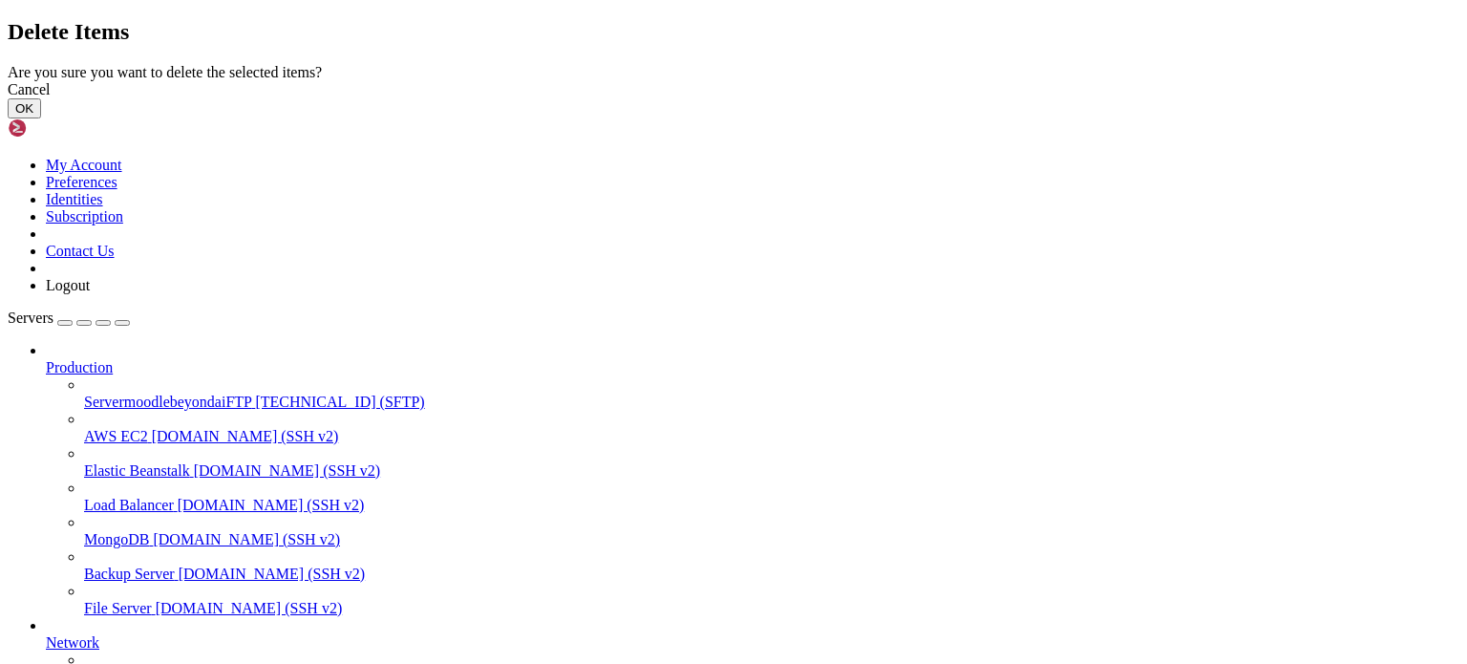
click at [41, 118] on button "OK" at bounding box center [24, 108] width 33 height 20
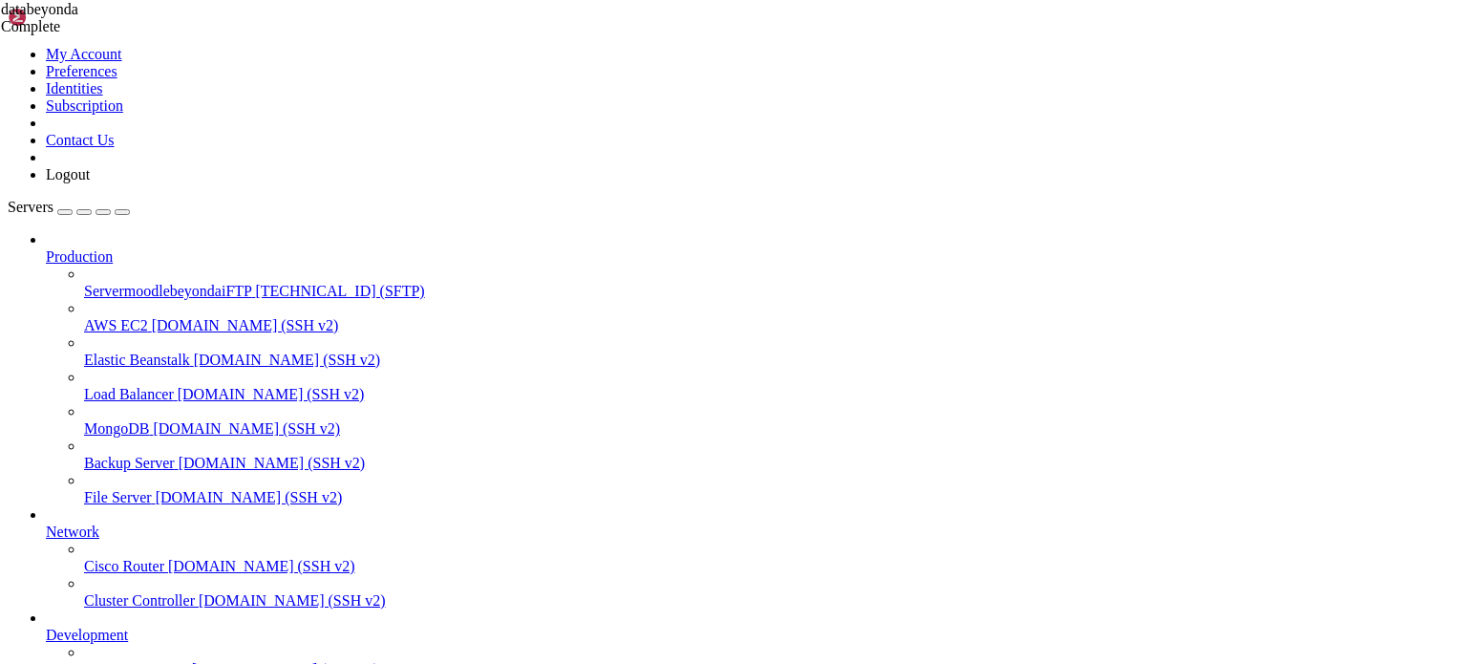
type input "/applications/ccvfrvpfgm/private_html/databeyondai"
